Goal: Information Seeking & Learning: Check status

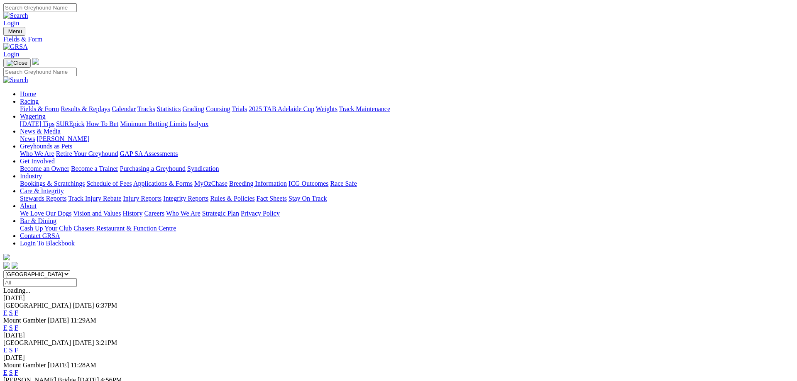
click at [230, 105] on link "Coursing" at bounding box center [218, 108] width 24 height 7
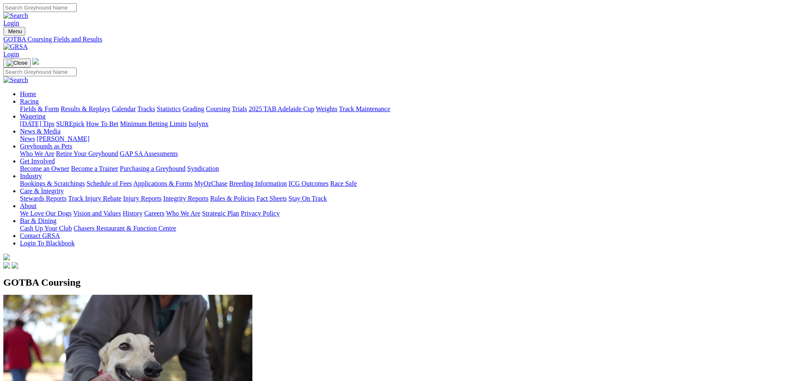
click at [59, 105] on link "Fields & Form" at bounding box center [39, 108] width 39 height 7
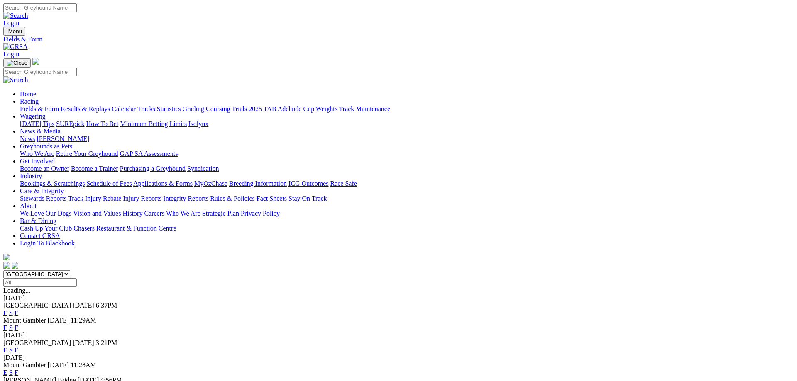
click at [181, 105] on link "Statistics" at bounding box center [169, 108] width 24 height 7
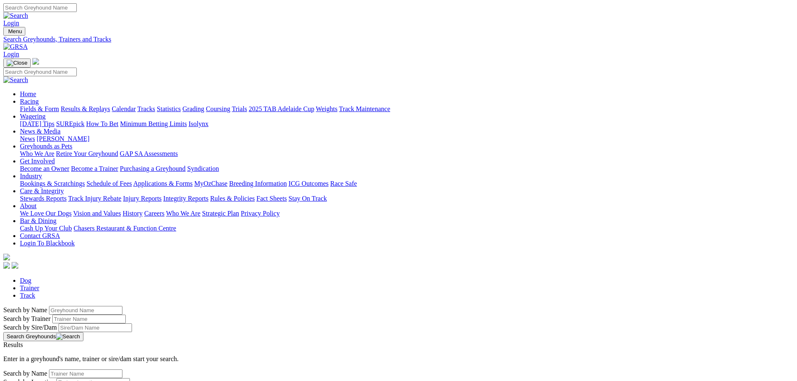
click at [122, 306] on input "Search by Greyhound name" at bounding box center [85, 310] width 73 height 9
type input "silent storm"
click at [83, 332] on button "Search Greyhounds" at bounding box center [43, 336] width 80 height 9
click at [37, 349] on link "Silent Storm" at bounding box center [19, 352] width 33 height 7
click at [230, 105] on link "Coursing" at bounding box center [218, 108] width 24 height 7
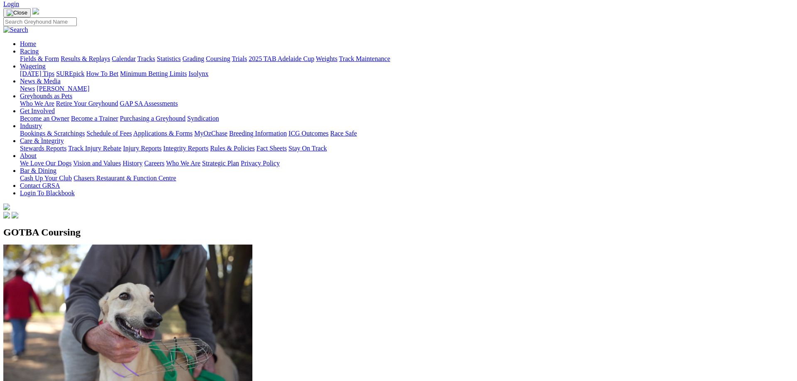
scroll to position [42, 0]
